Goal: Information Seeking & Learning: Check status

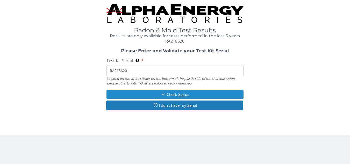
click at [177, 93] on button "Check Status" at bounding box center [174, 95] width 137 height 10
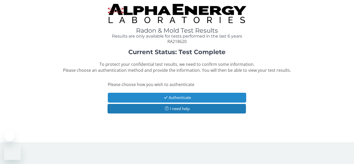
click at [181, 97] on button "Authenticate" at bounding box center [177, 98] width 138 height 10
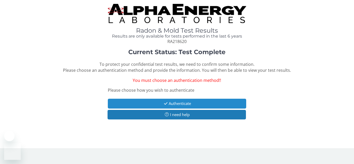
click at [181, 104] on button "Authenticate" at bounding box center [177, 104] width 138 height 10
click at [178, 104] on button "Authenticate" at bounding box center [177, 104] width 138 height 10
click at [180, 101] on button "Authenticate" at bounding box center [177, 104] width 138 height 10
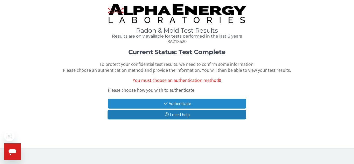
click at [232, 104] on button "Authenticate" at bounding box center [177, 104] width 138 height 10
